Goal: Information Seeking & Learning: Learn about a topic

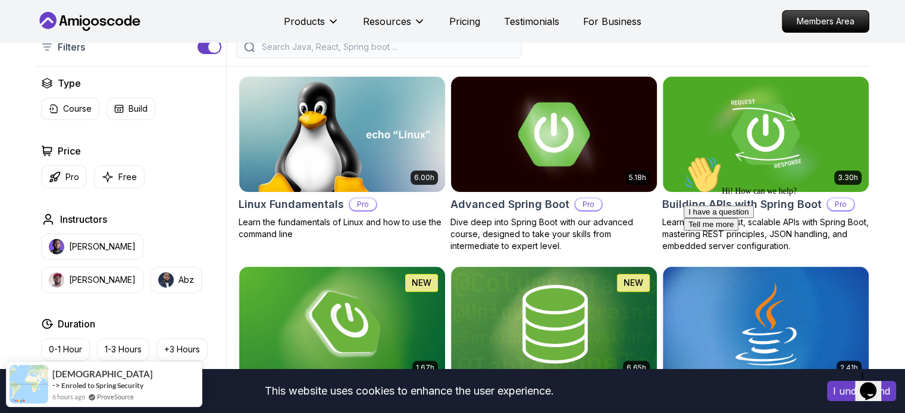
click at [531, 202] on h2 "Advanced Spring Boot" at bounding box center [509, 204] width 119 height 17
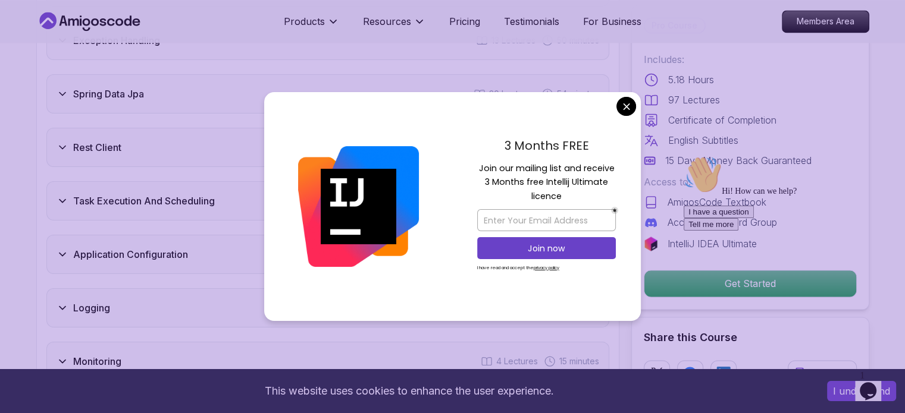
scroll to position [1963, 0]
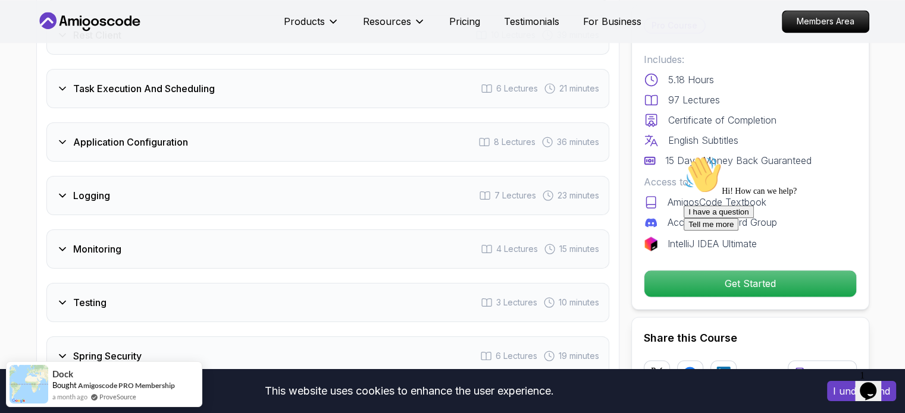
click at [98, 242] on h3 "Monitoring" at bounding box center [97, 249] width 48 height 14
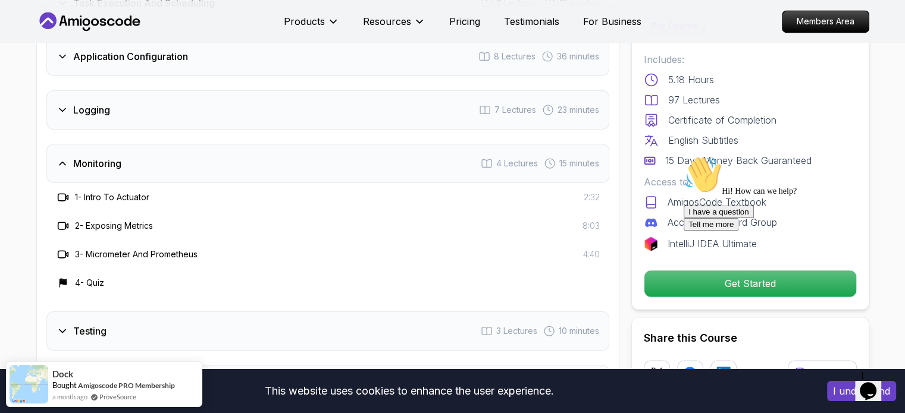
scroll to position [1877, 0]
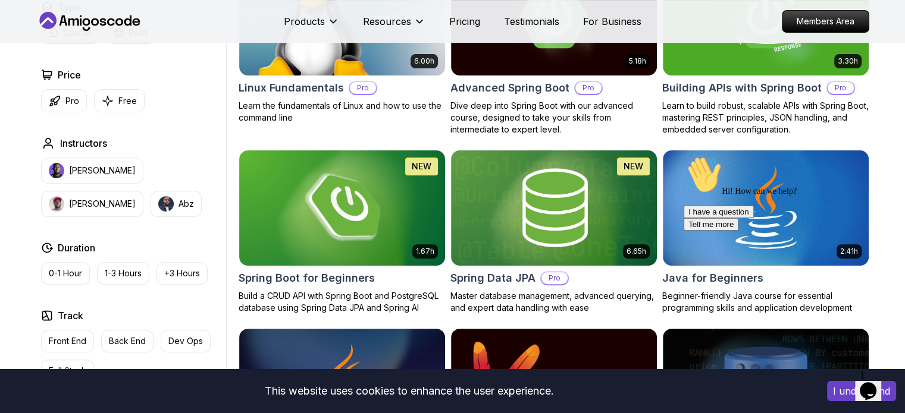
scroll to position [297, 0]
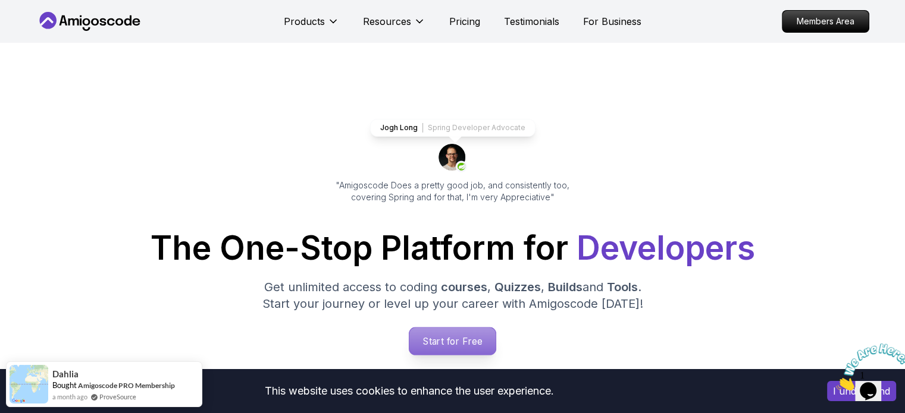
click at [445, 341] on p "Start for Free" at bounding box center [452, 341] width 86 height 27
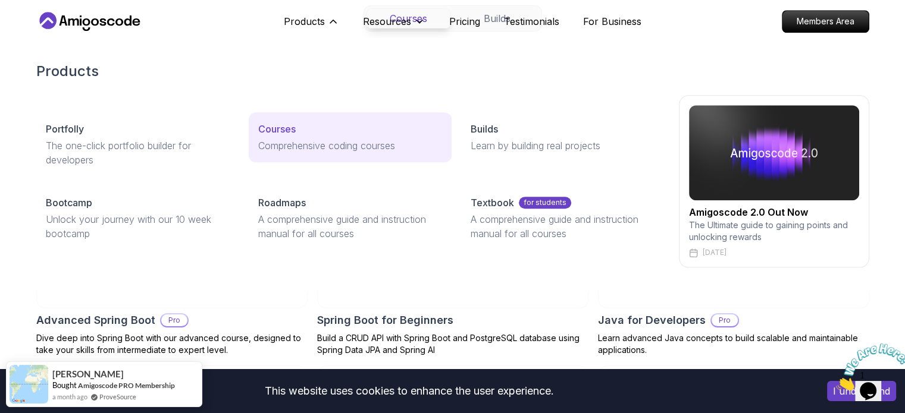
scroll to position [1249, 0]
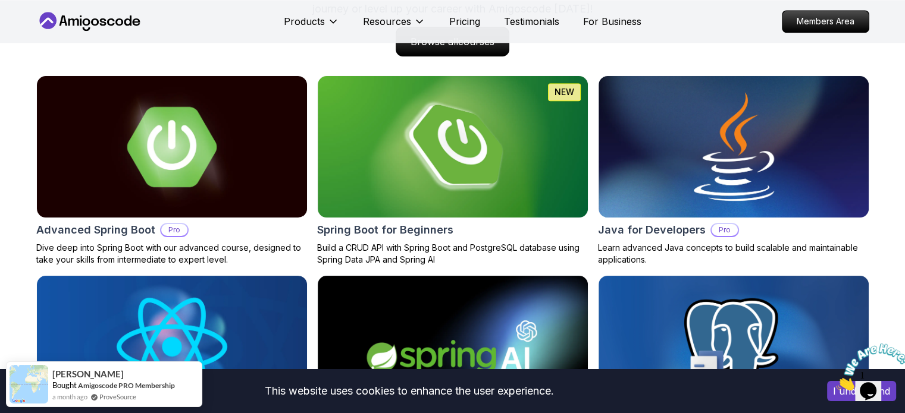
click at [836, 382] on icon "Close" at bounding box center [836, 387] width 0 height 10
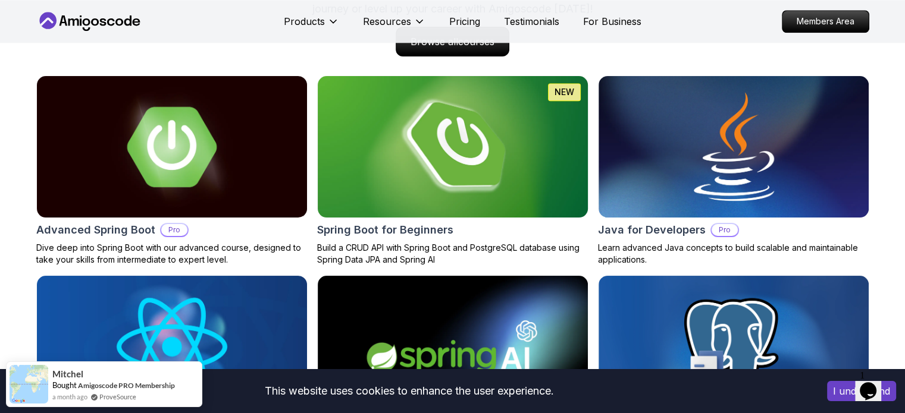
click at [469, 175] on img at bounding box center [452, 147] width 284 height 149
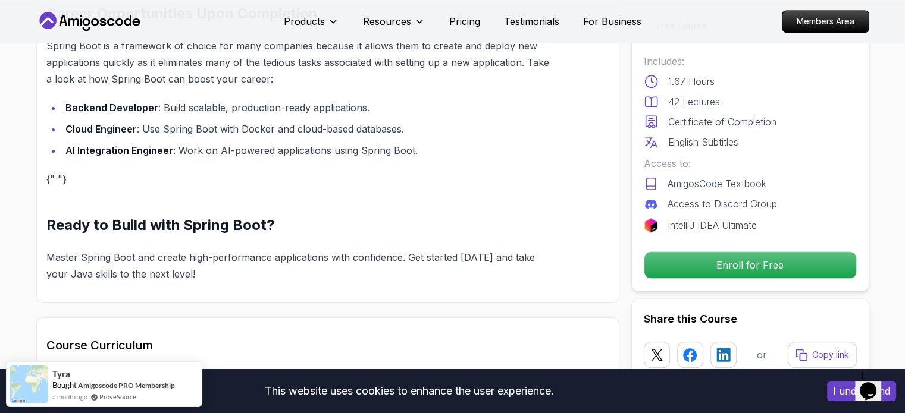
scroll to position [1308, 0]
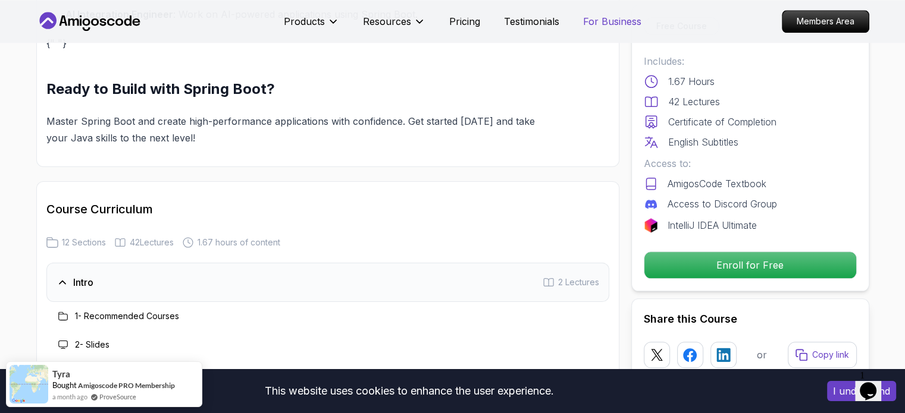
click at [613, 18] on p "For Business" at bounding box center [612, 21] width 58 height 14
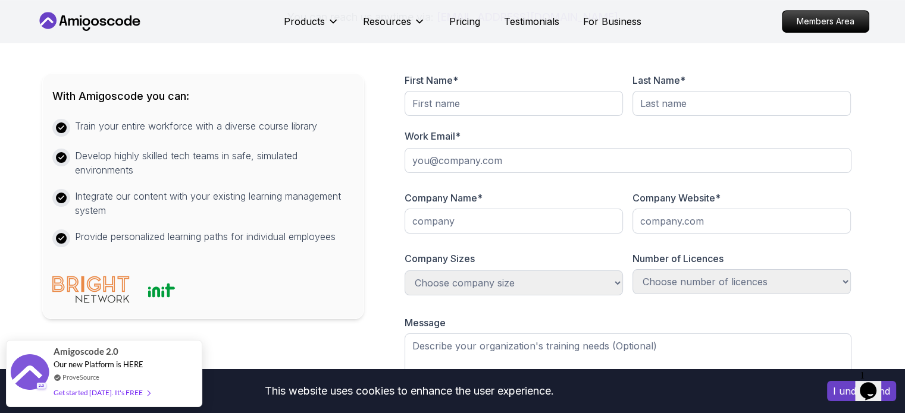
scroll to position [714, 0]
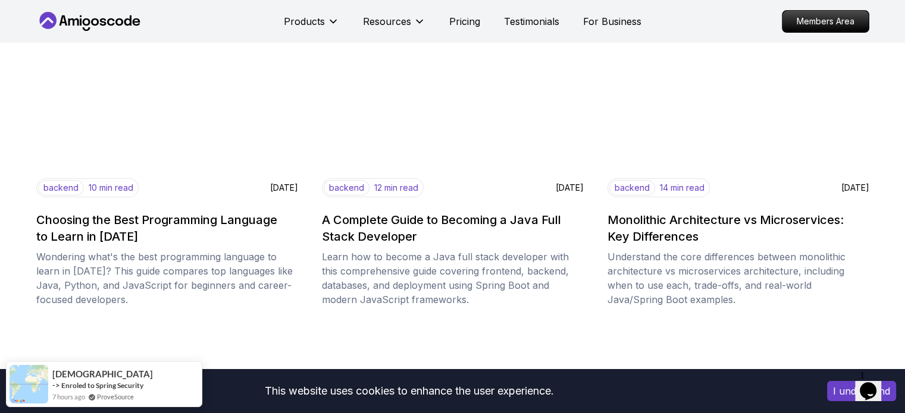
scroll to position [535, 0]
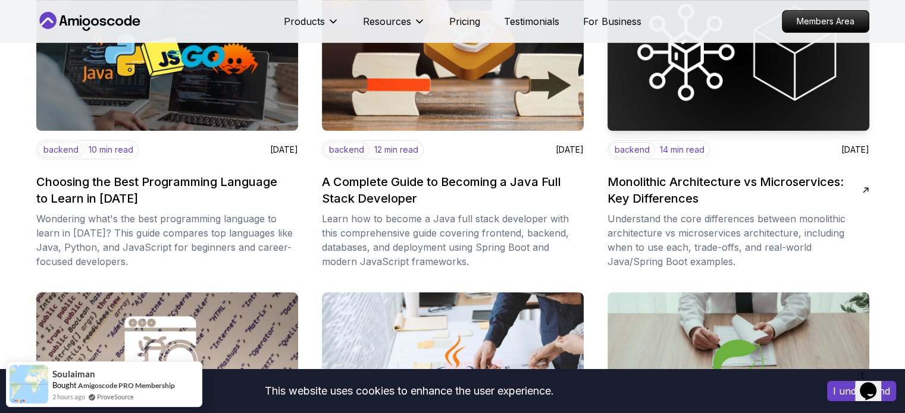
click at [692, 182] on h2 "Monolithic Architecture vs Microservices: Key Differences" at bounding box center [734, 190] width 255 height 33
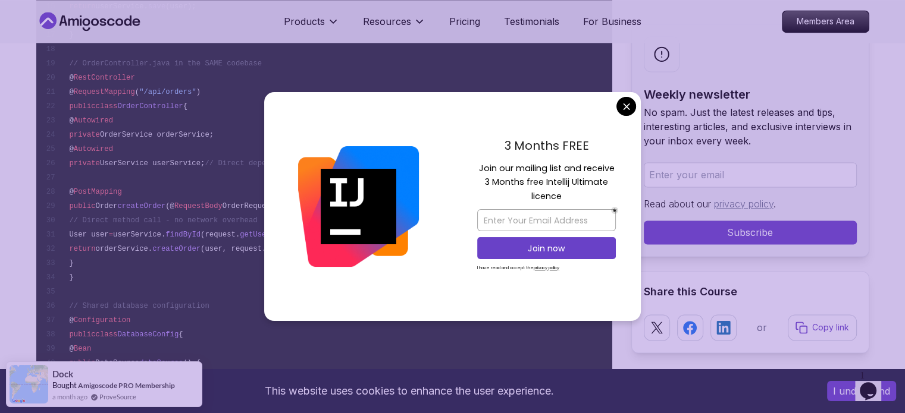
scroll to position [2082, 0]
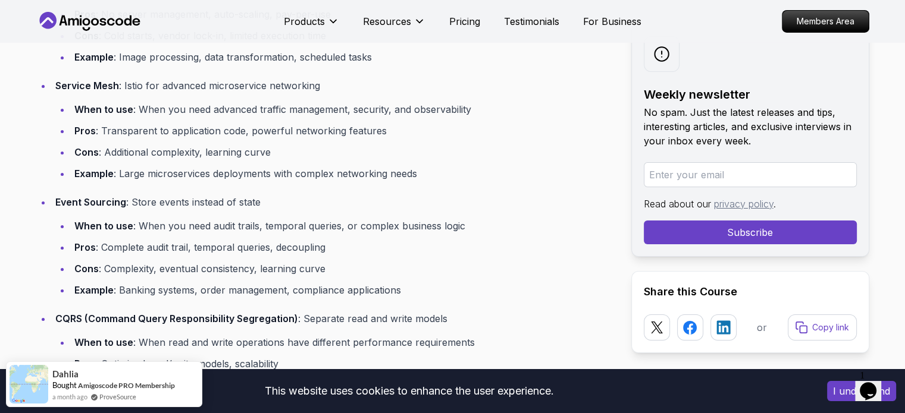
scroll to position [9159, 0]
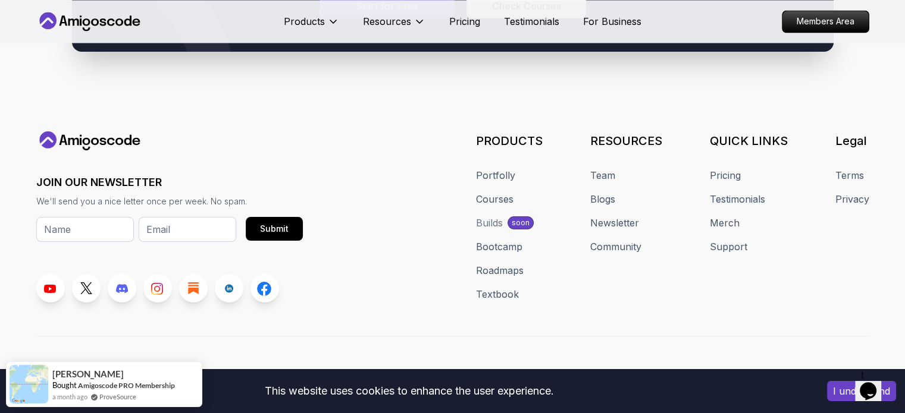
scroll to position [2249, 0]
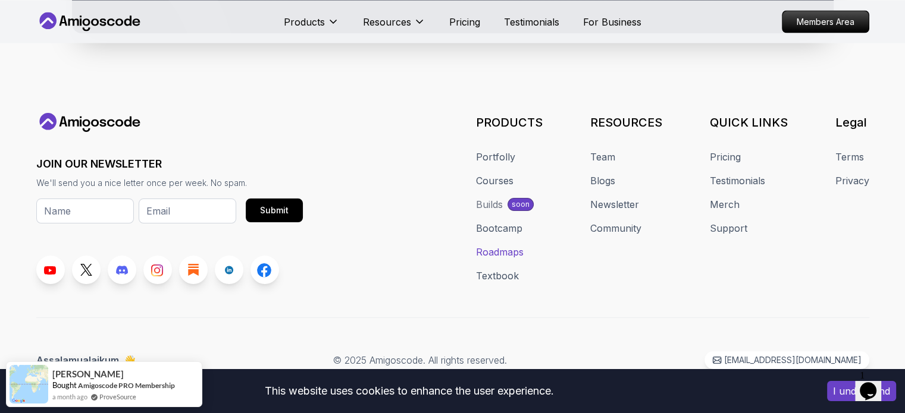
click at [501, 247] on link "Roadmaps" at bounding box center [500, 252] width 48 height 14
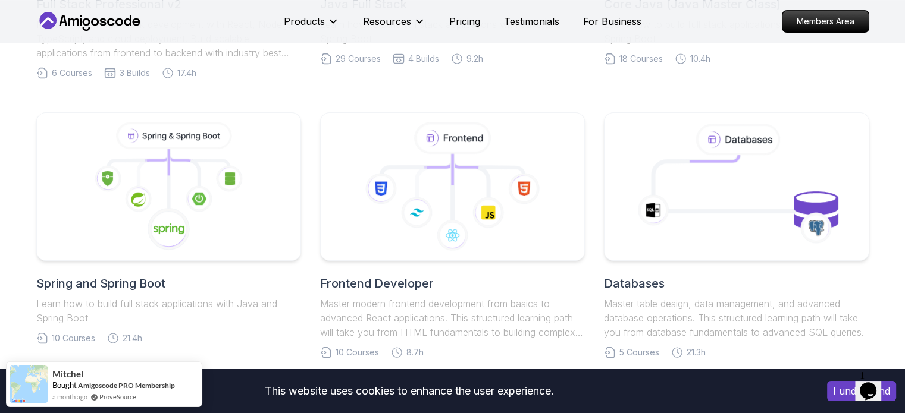
scroll to position [461, 0]
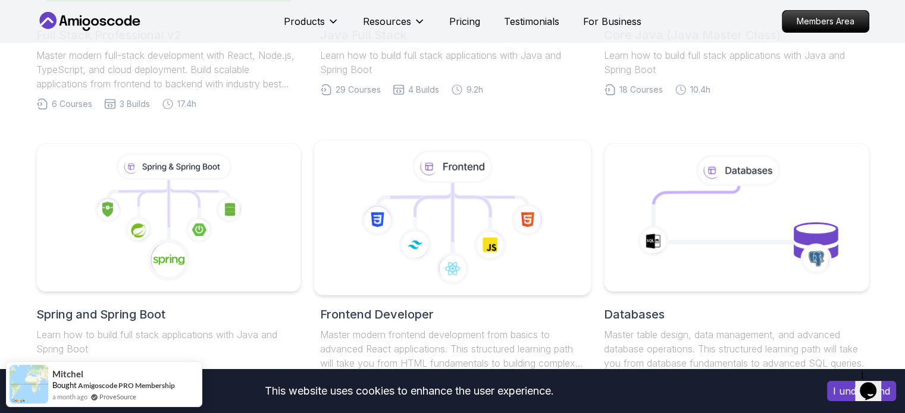
click at [448, 183] on icon at bounding box center [452, 167] width 83 height 34
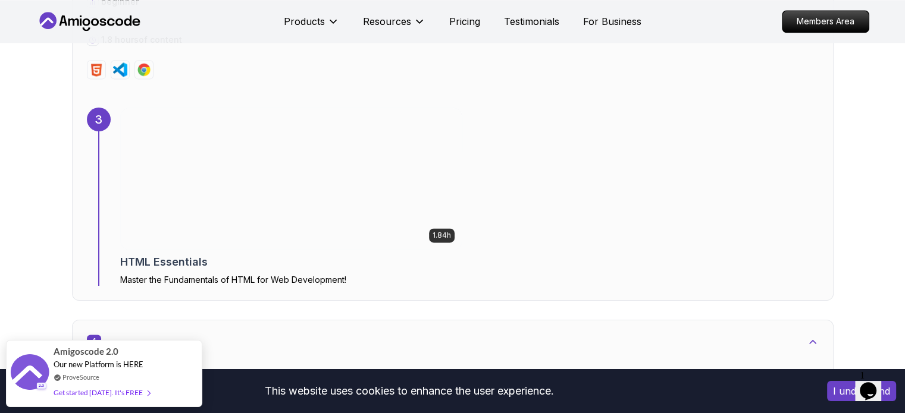
scroll to position [1725, 0]
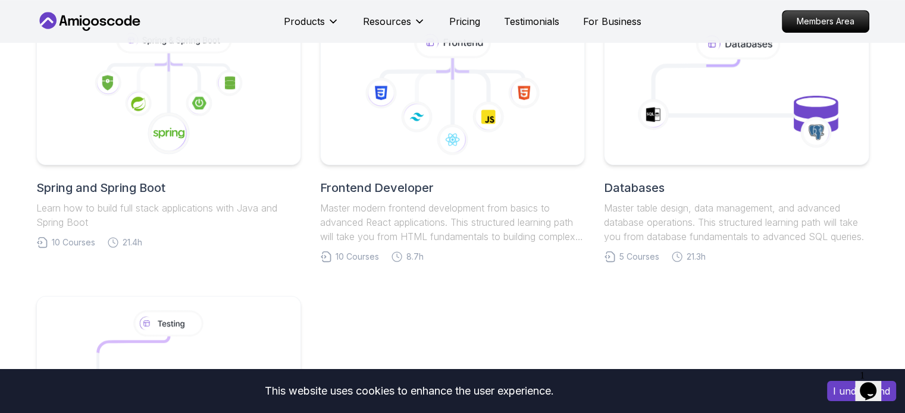
scroll to position [461, 0]
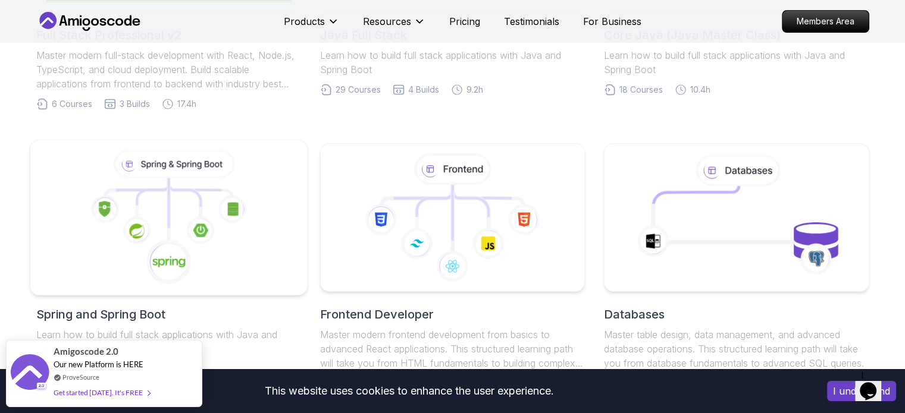
click at [188, 179] on icon at bounding box center [168, 217] width 257 height 135
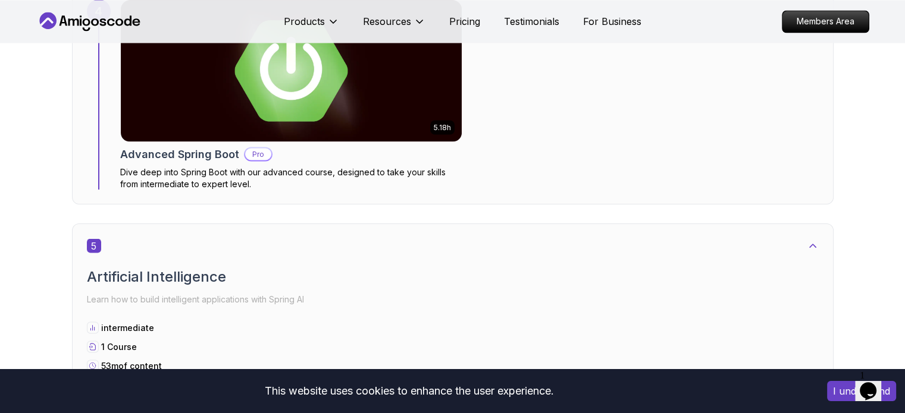
scroll to position [2260, 0]
